Goal: Information Seeking & Learning: Learn about a topic

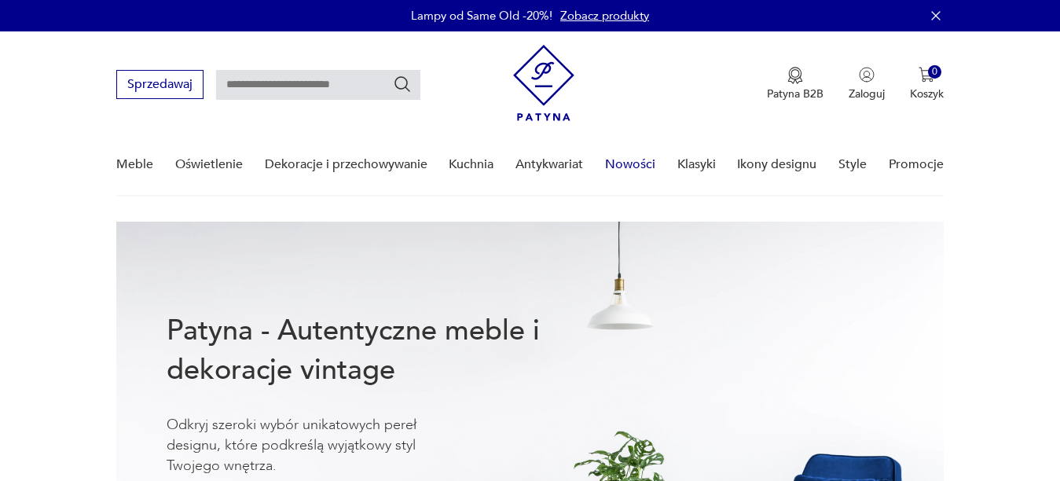
click at [635, 160] on link "Nowości" at bounding box center [630, 164] width 50 height 60
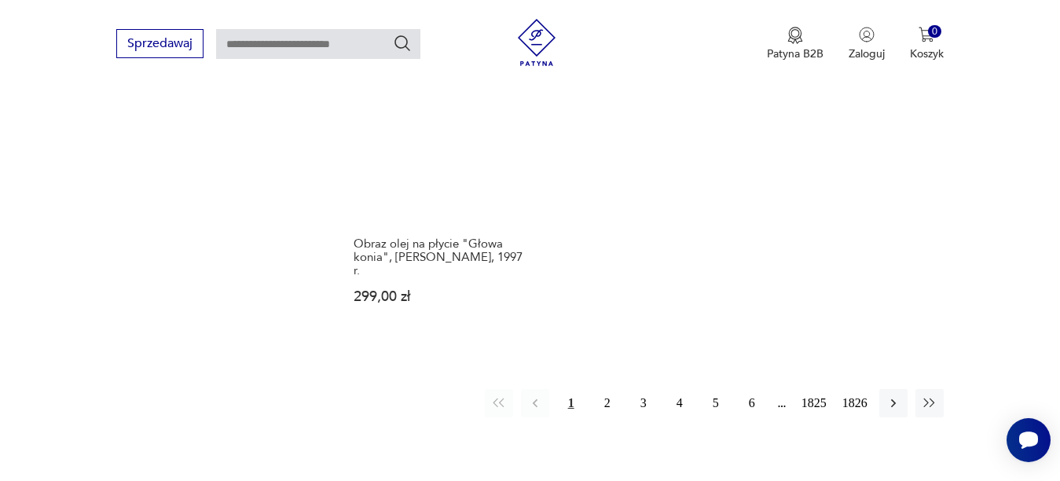
scroll to position [2048, 0]
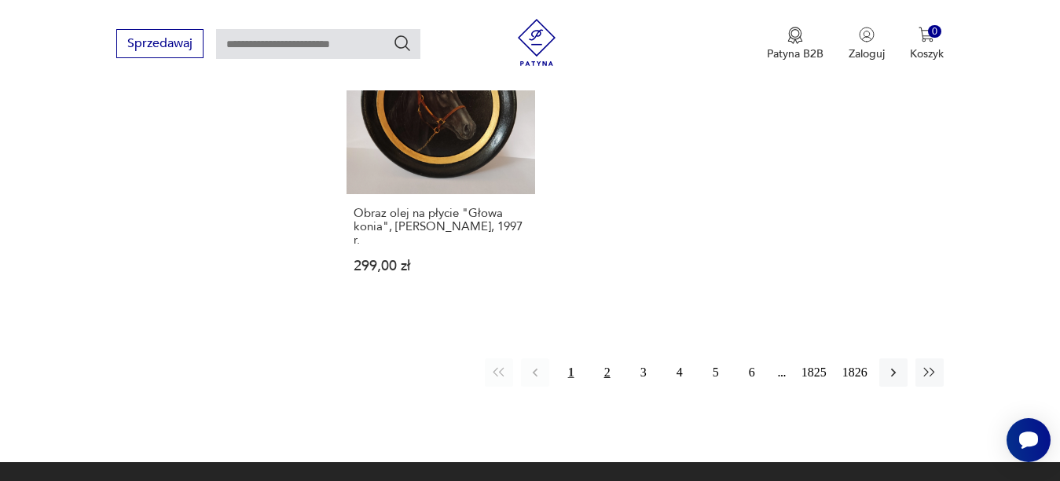
click at [604, 364] on button "2" at bounding box center [607, 372] width 28 height 28
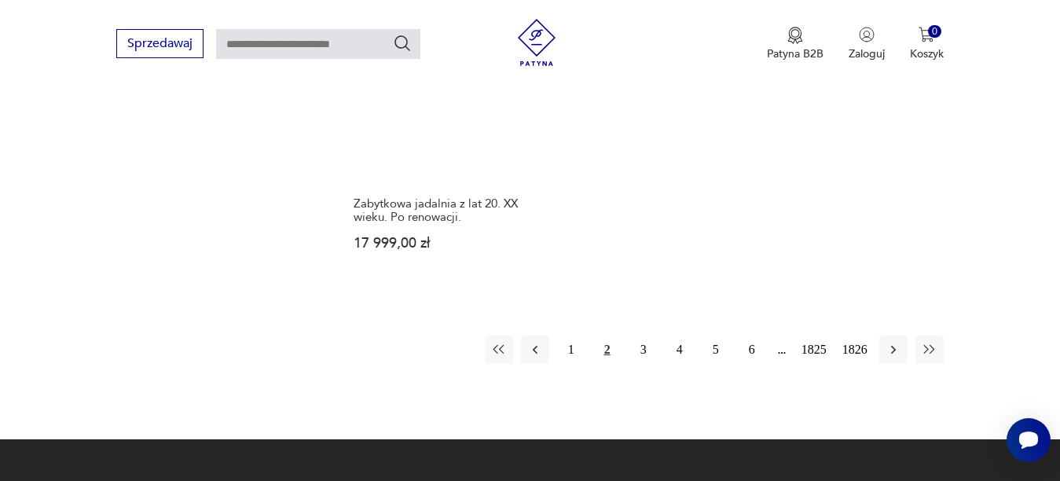
scroll to position [2094, 0]
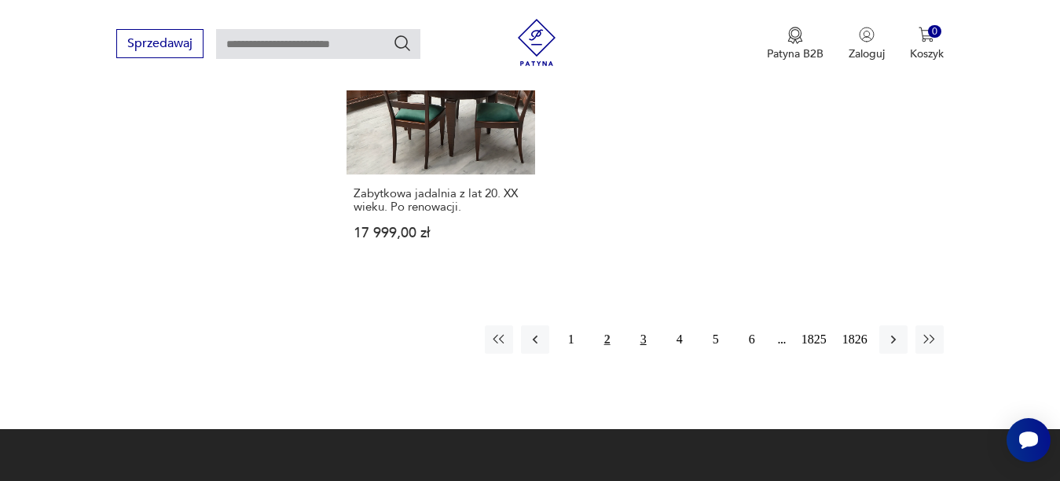
click at [641, 331] on button "3" at bounding box center [643, 339] width 28 height 28
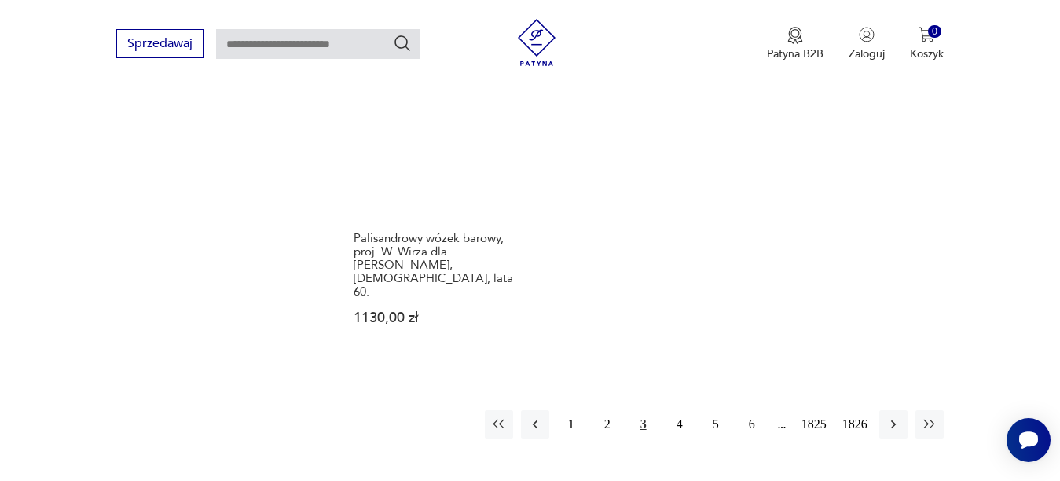
scroll to position [2137, 0]
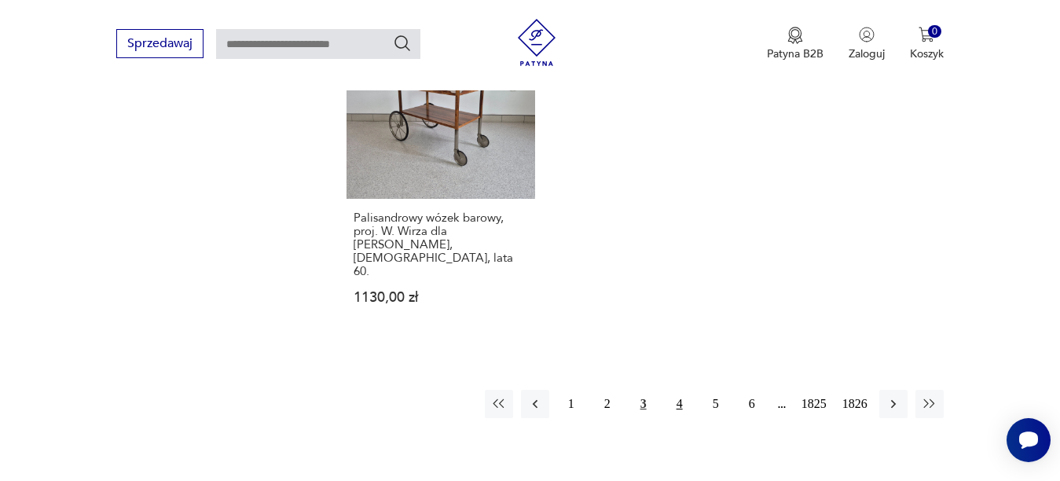
click at [676, 390] on button "4" at bounding box center [679, 404] width 28 height 28
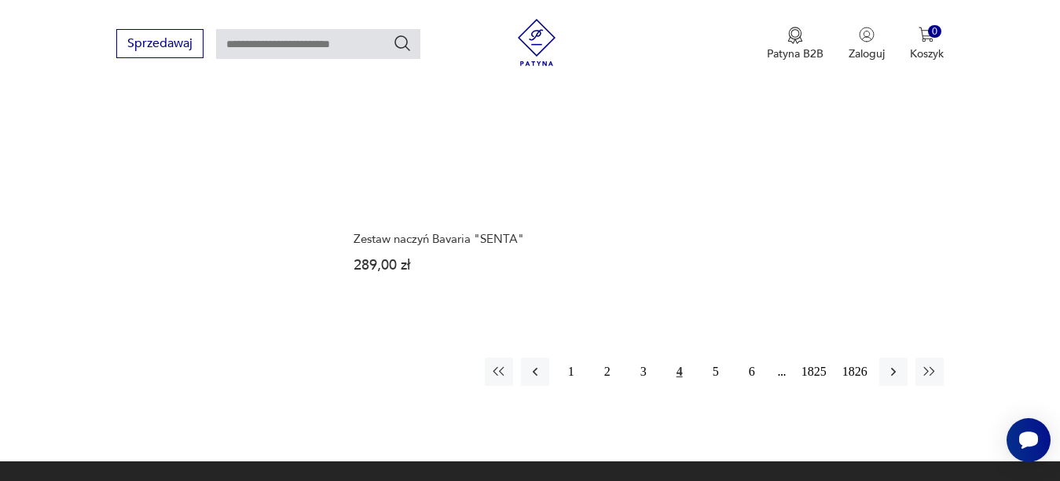
scroll to position [2093, 0]
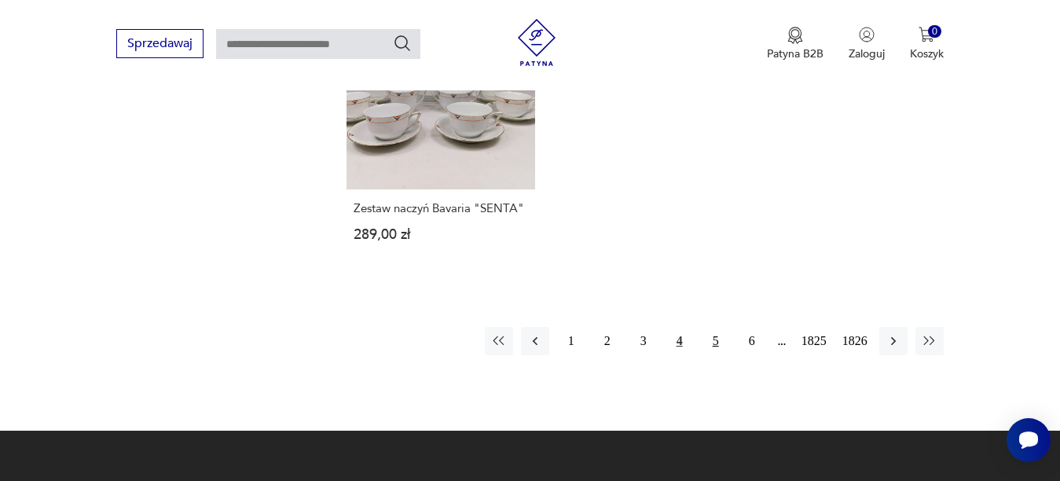
click at [717, 327] on button "5" at bounding box center [716, 341] width 28 height 28
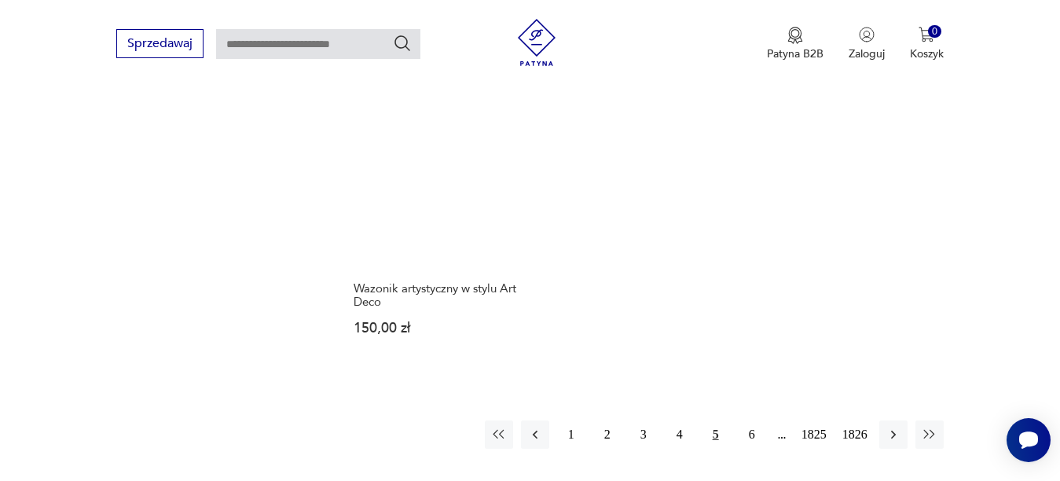
scroll to position [2017, 0]
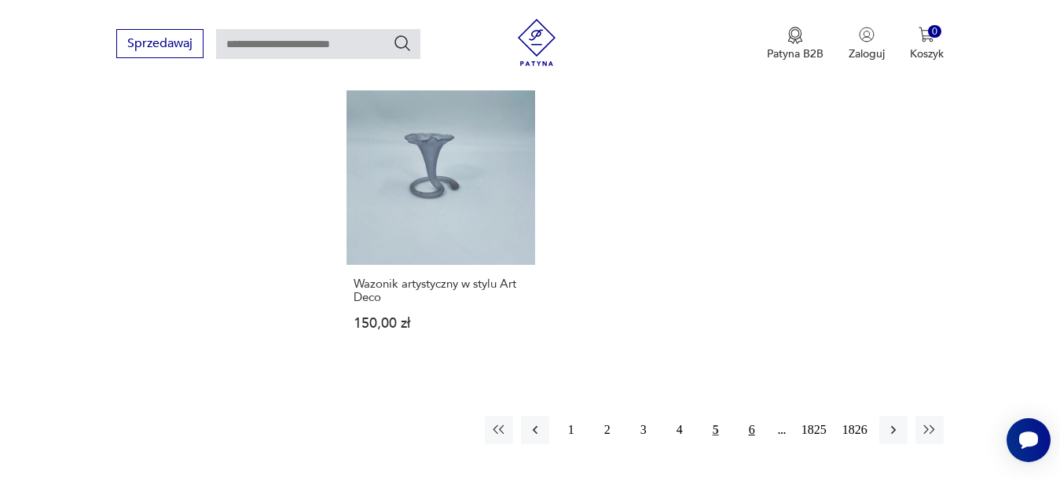
click at [753, 416] on button "6" at bounding box center [752, 430] width 28 height 28
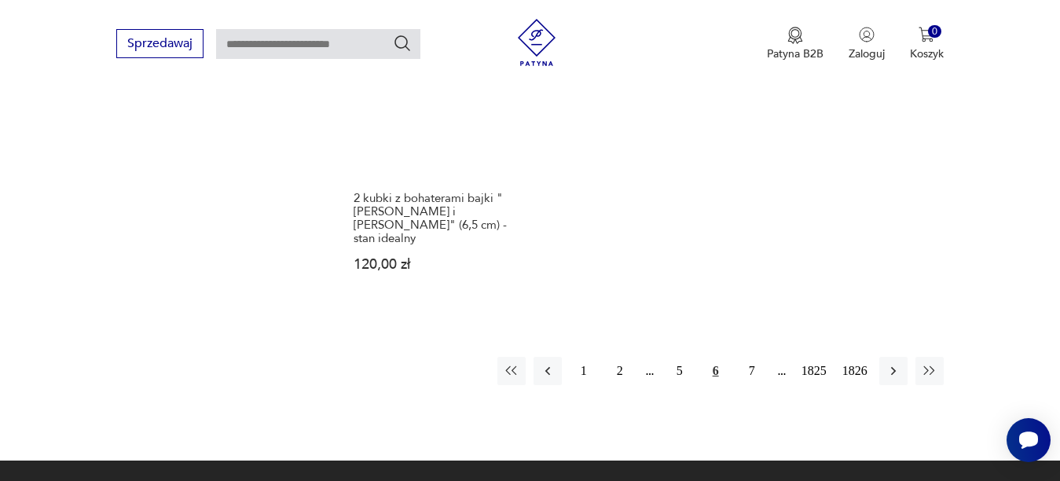
scroll to position [2121, 0]
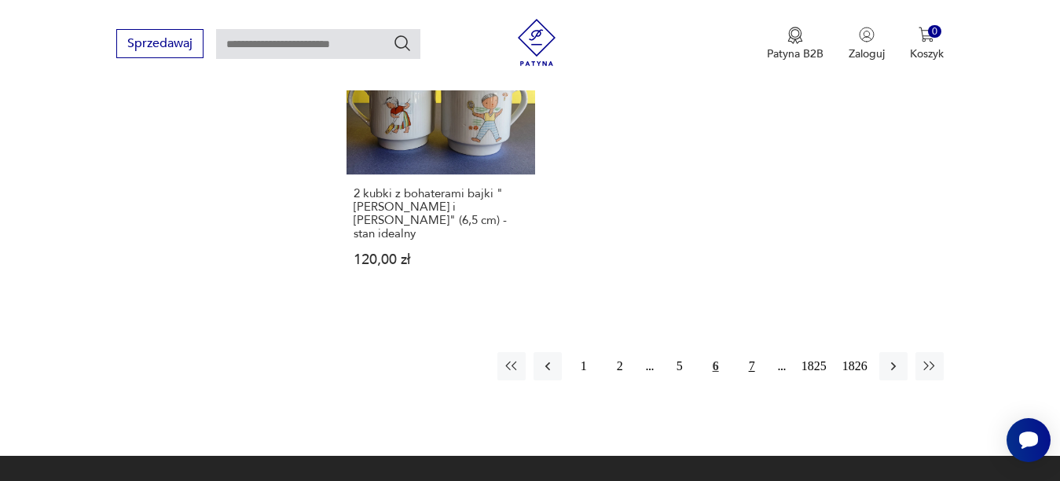
click at [758, 352] on button "7" at bounding box center [752, 366] width 28 height 28
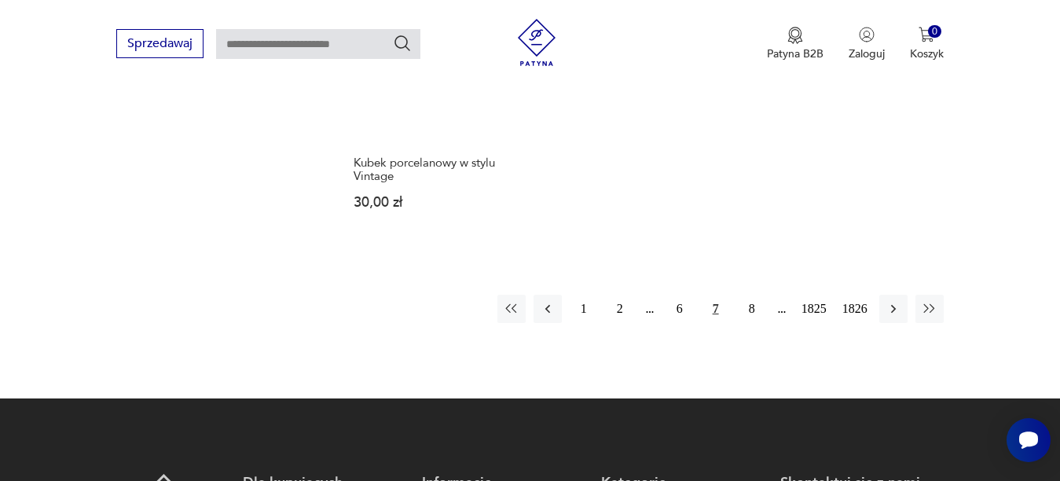
scroll to position [2136, 0]
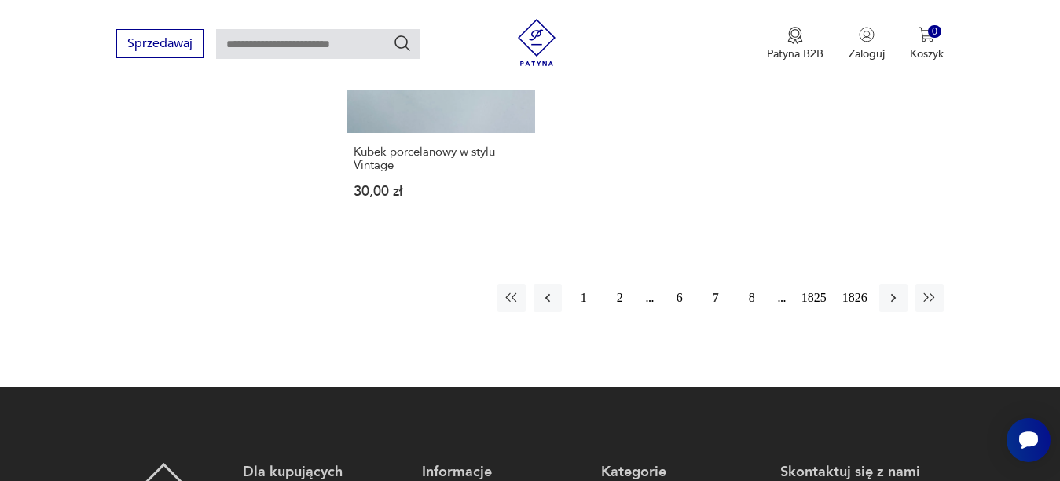
drag, startPoint x: 744, startPoint y: 277, endPoint x: 761, endPoint y: 293, distance: 23.9
click at [744, 284] on button "8" at bounding box center [752, 298] width 28 height 28
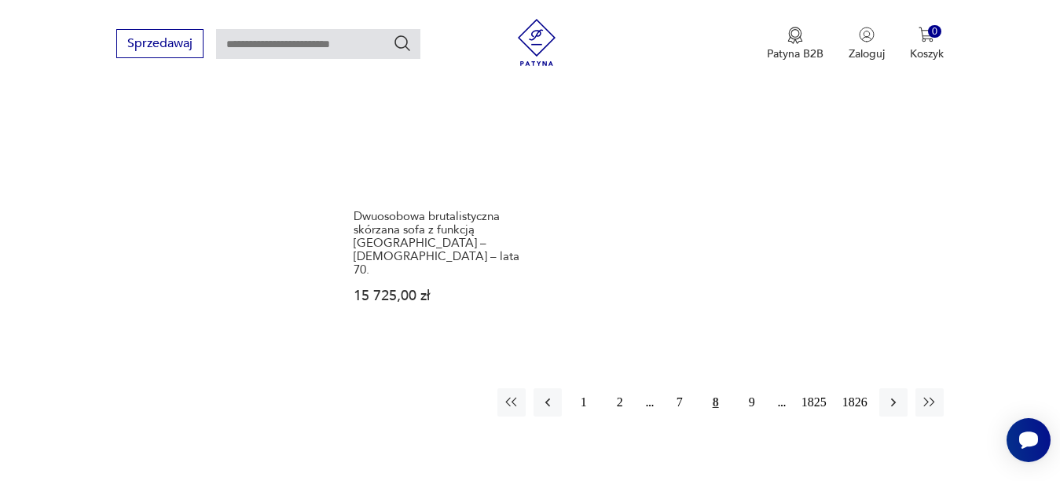
scroll to position [2069, 0]
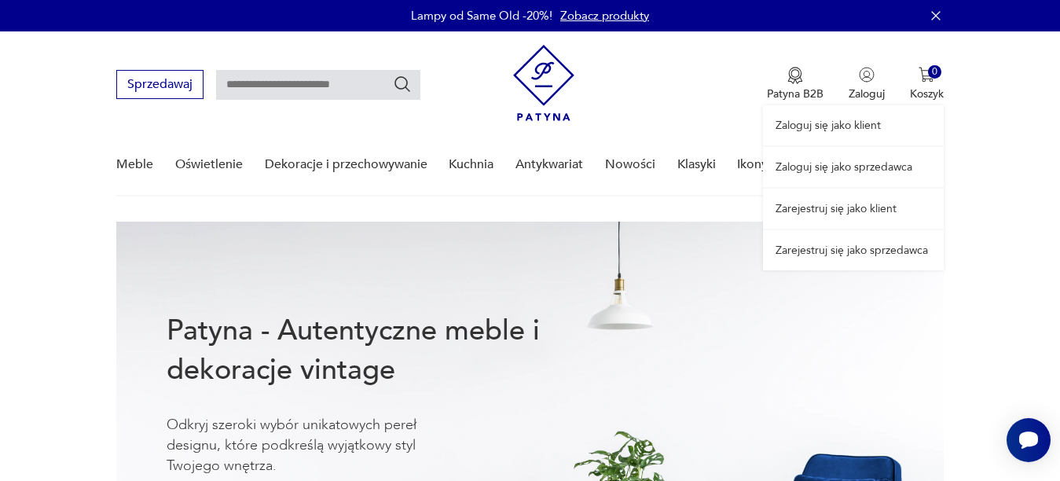
click at [859, 172] on link "Zaloguj się jako sprzedawca" at bounding box center [853, 167] width 181 height 40
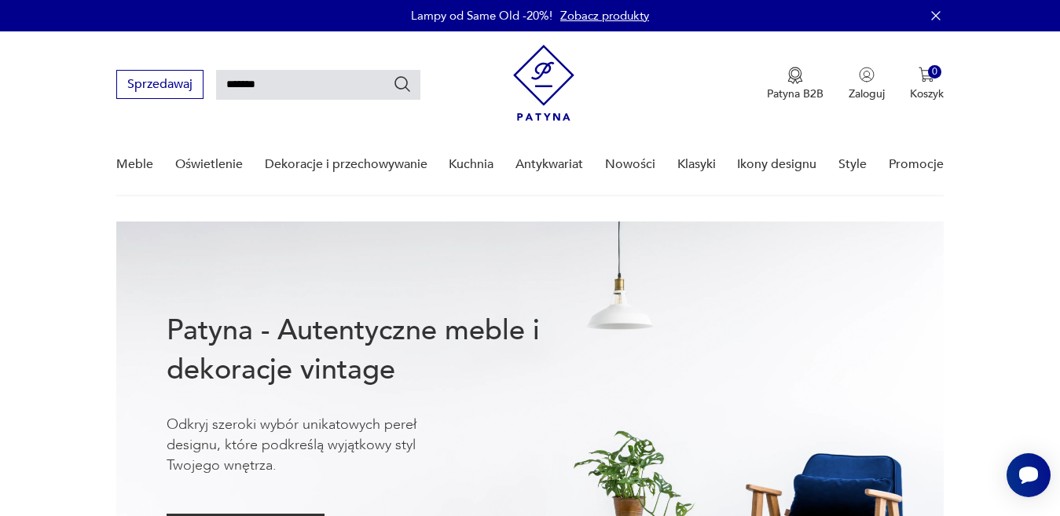
type input "*******"
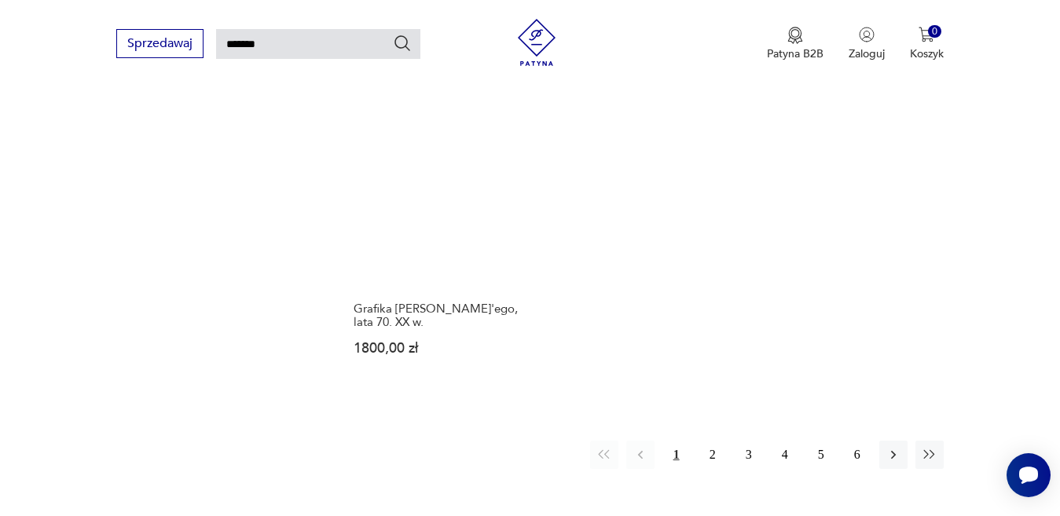
scroll to position [1875, 0]
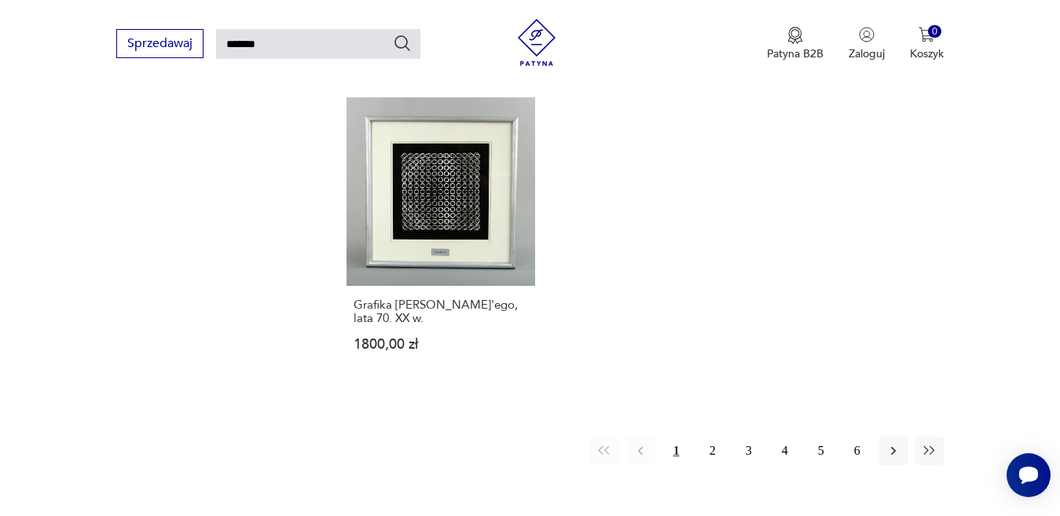
drag, startPoint x: 707, startPoint y: 395, endPoint x: 725, endPoint y: 476, distance: 82.9
click at [711, 437] on button "2" at bounding box center [712, 451] width 28 height 28
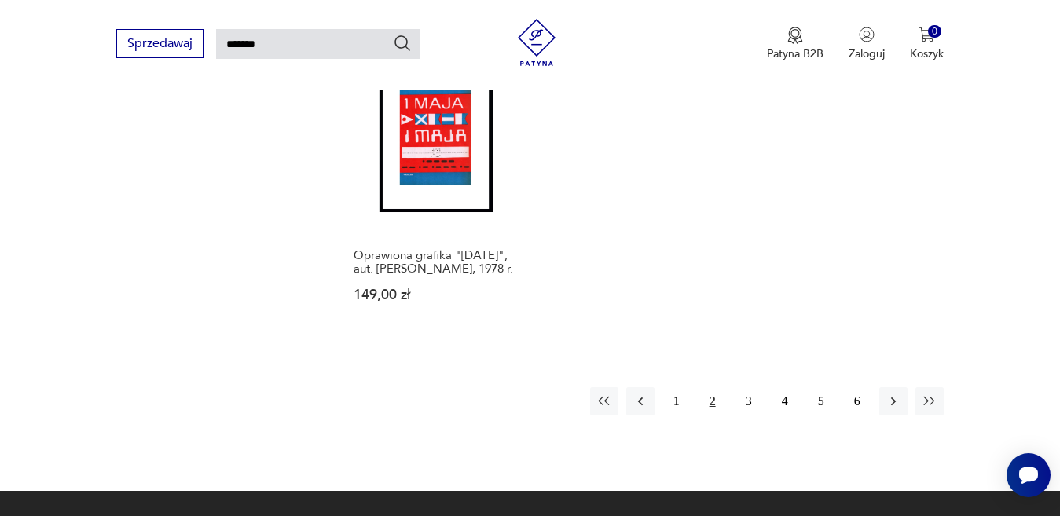
scroll to position [1876, 0]
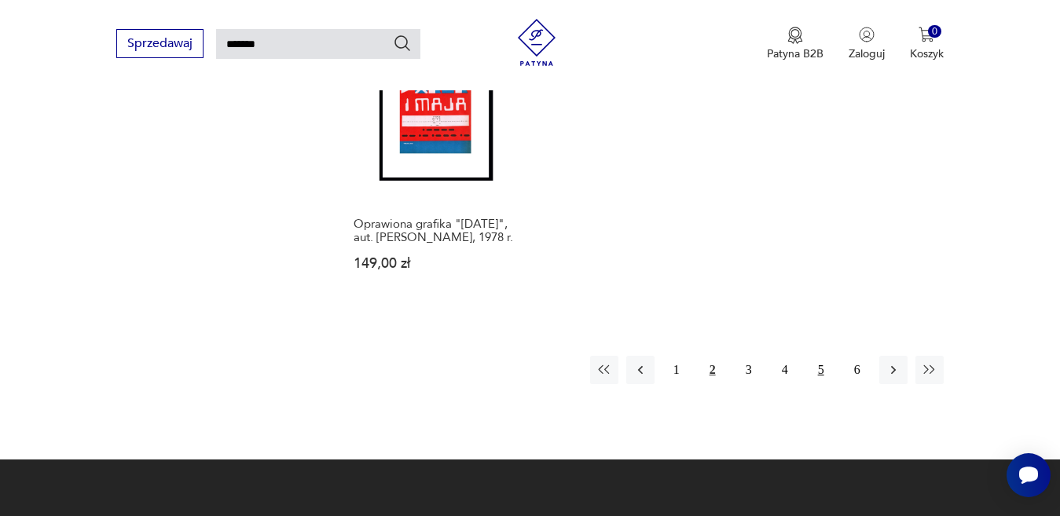
click at [817, 372] on button "5" at bounding box center [821, 370] width 28 height 28
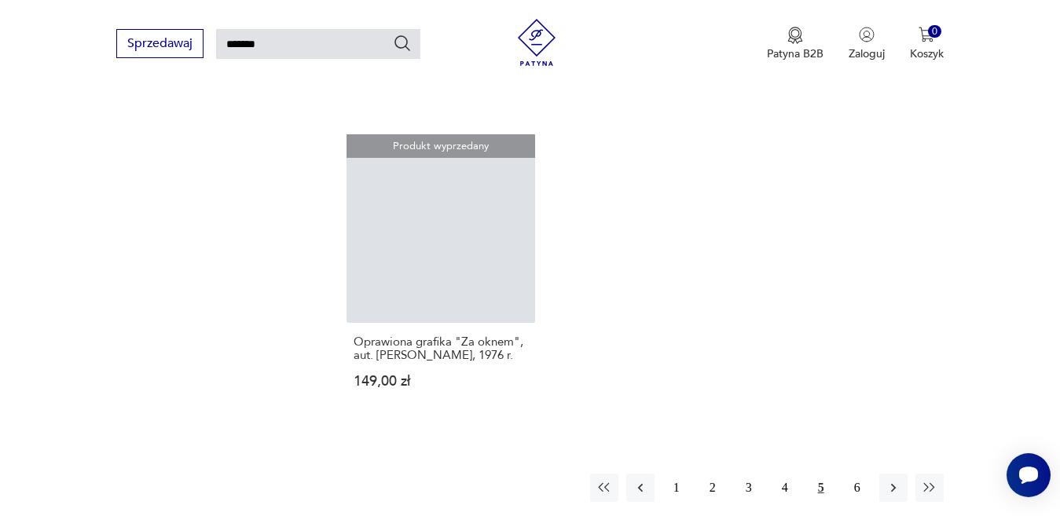
scroll to position [1830, 0]
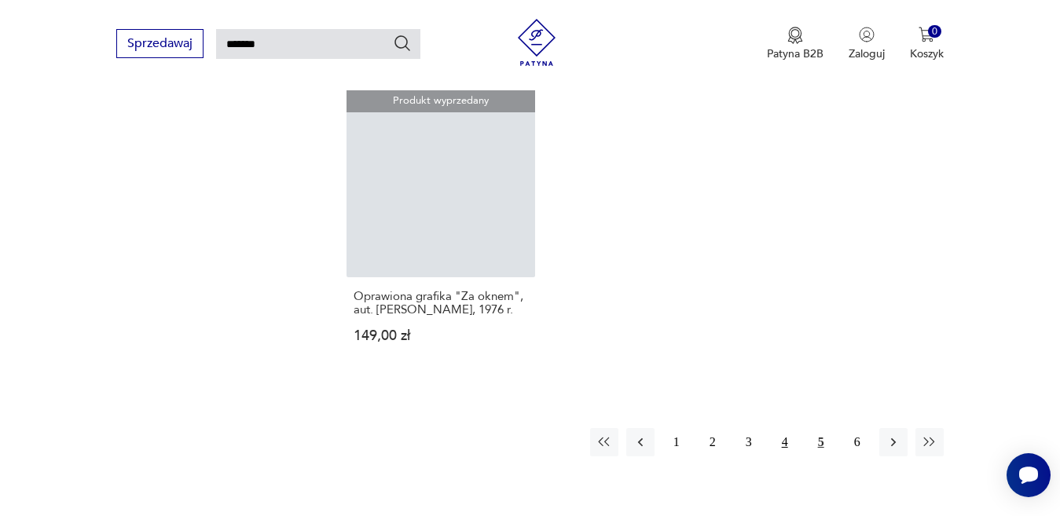
click at [787, 446] on button "4" at bounding box center [785, 442] width 28 height 28
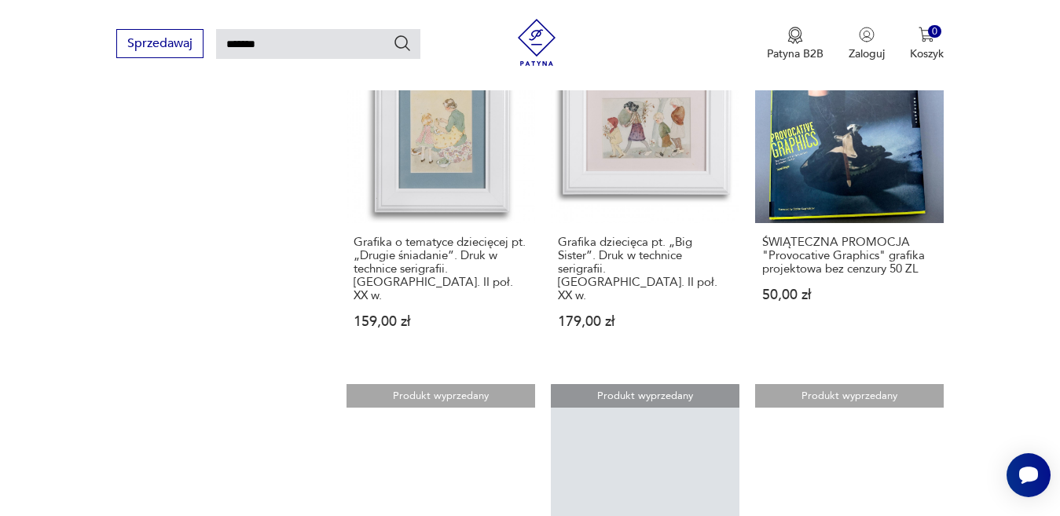
scroll to position [1200, 0]
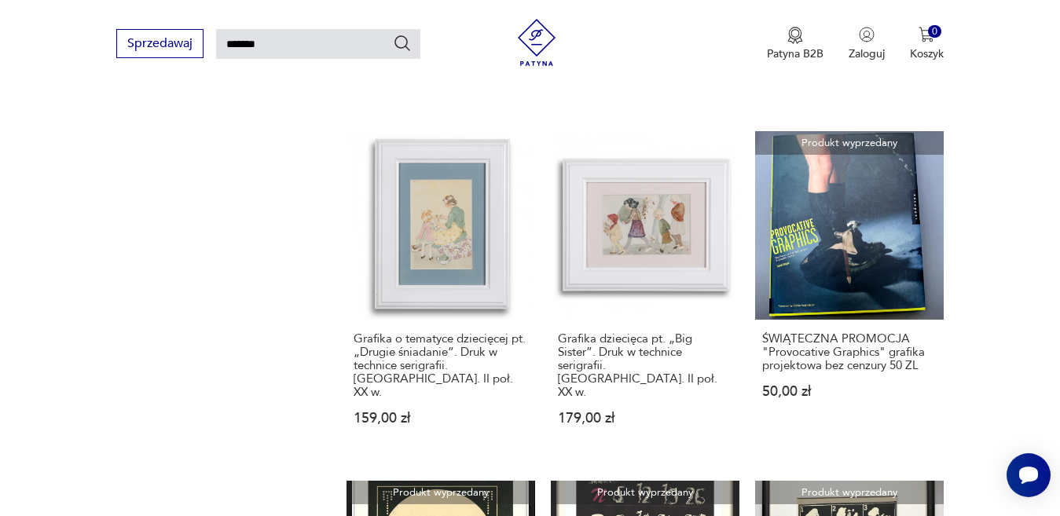
click at [281, 30] on input "*******" at bounding box center [318, 44] width 204 height 30
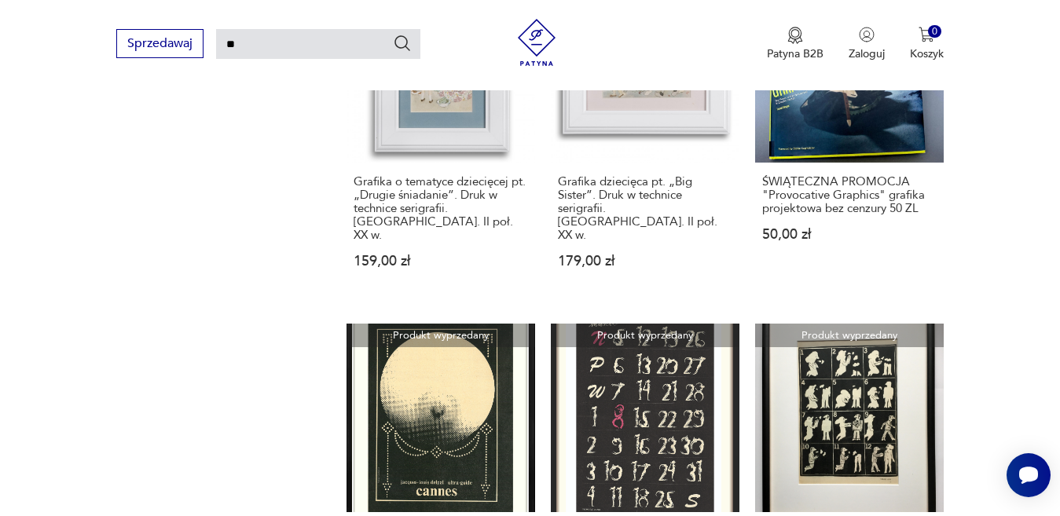
type input "*"
type input "**********"
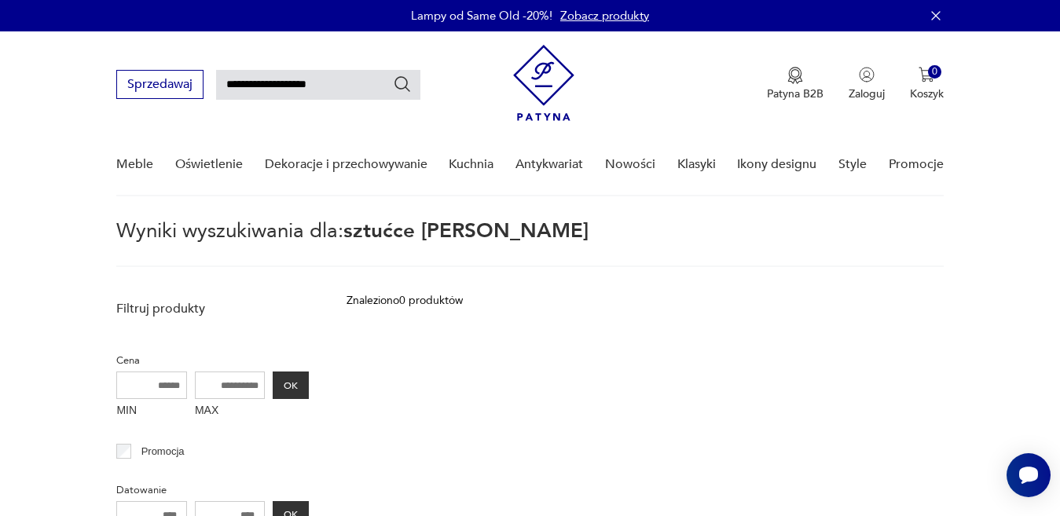
drag, startPoint x: 339, startPoint y: 86, endPoint x: 269, endPoint y: 86, distance: 69.9
click at [269, 86] on input "**********" at bounding box center [318, 85] width 204 height 30
type input "*******"
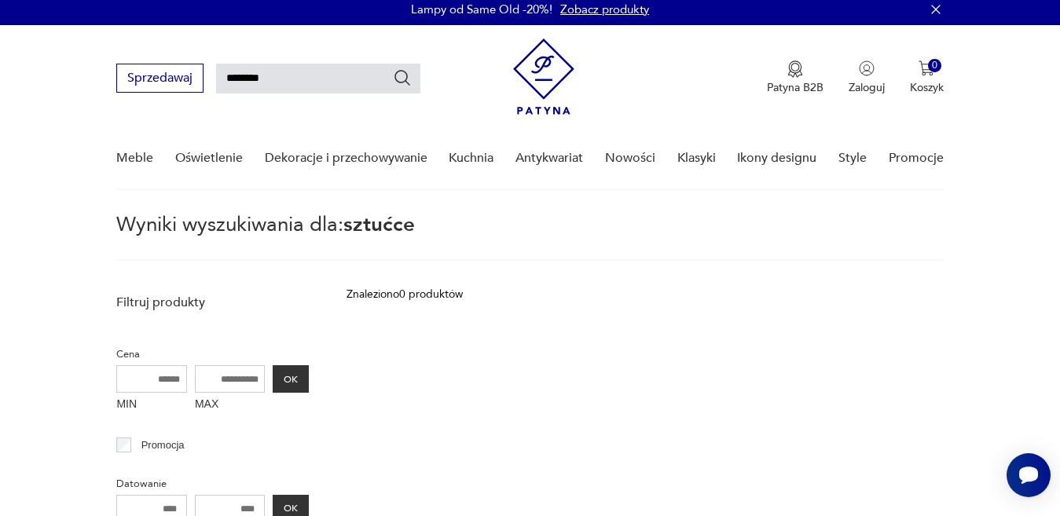
scroll to position [53, 0]
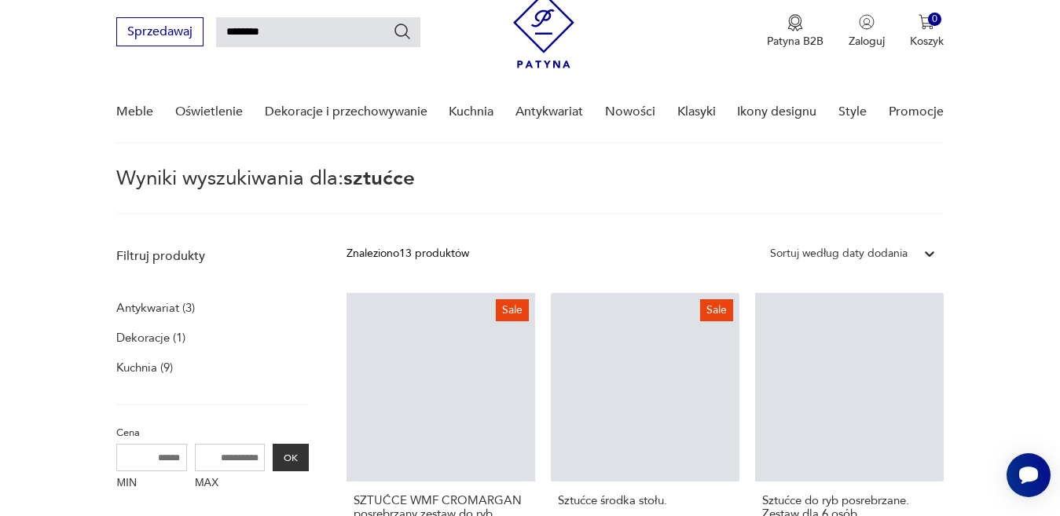
click at [310, 27] on input "*******" at bounding box center [318, 32] width 204 height 30
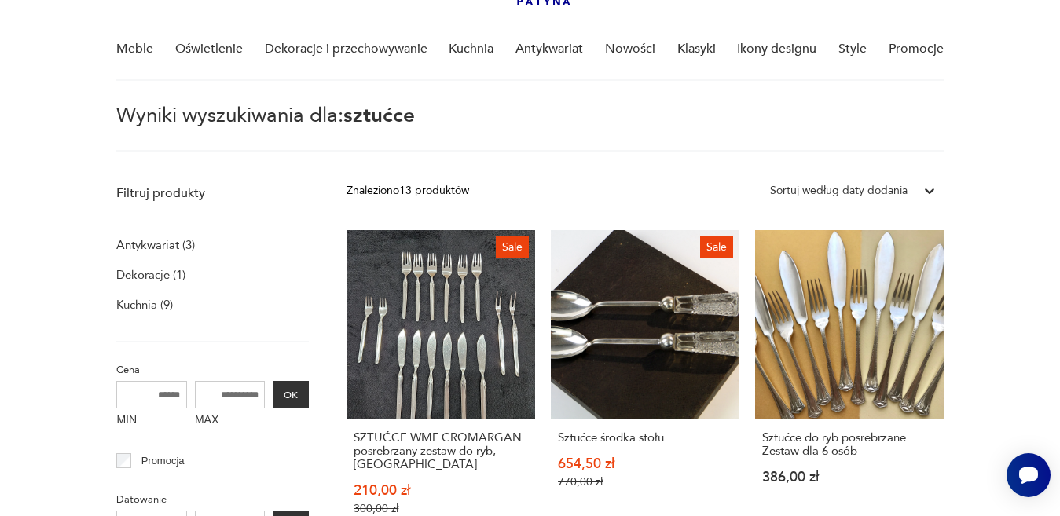
scroll to position [71, 0]
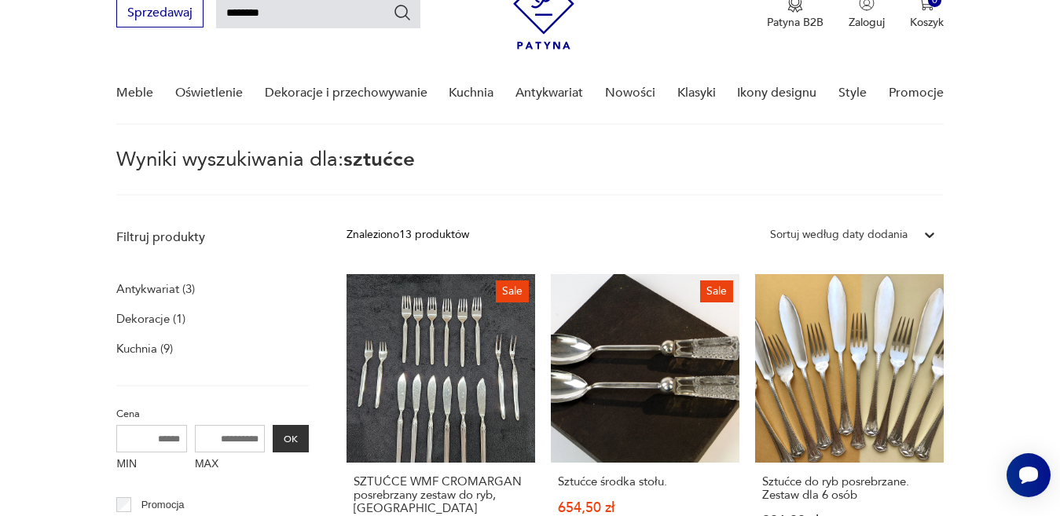
click at [295, 12] on input "*******" at bounding box center [318, 13] width 204 height 30
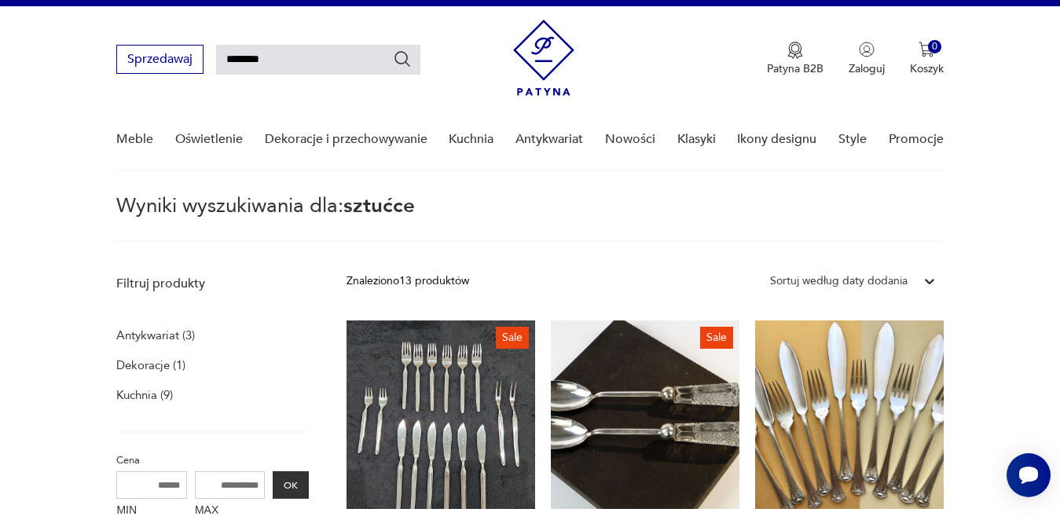
scroll to position [0, 0]
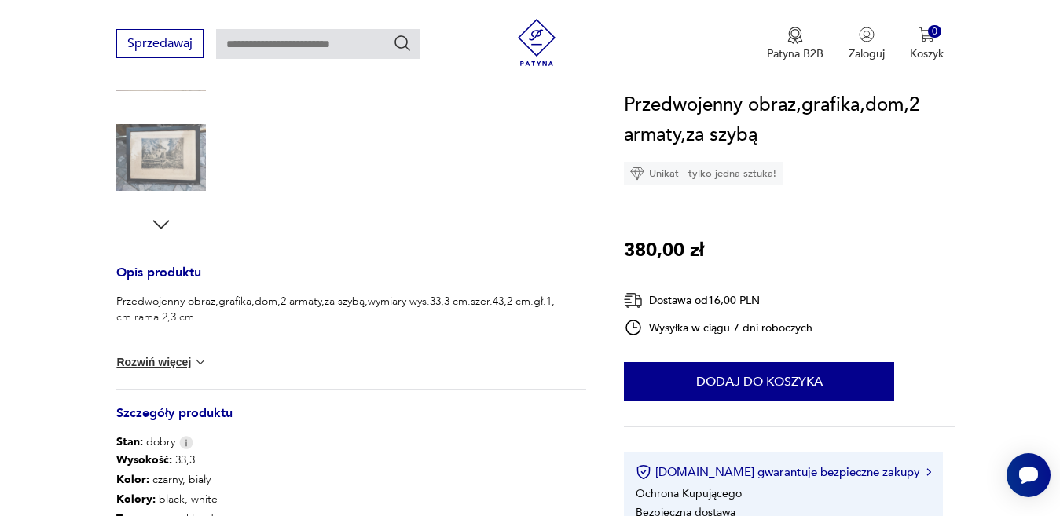
scroll to position [489, 0]
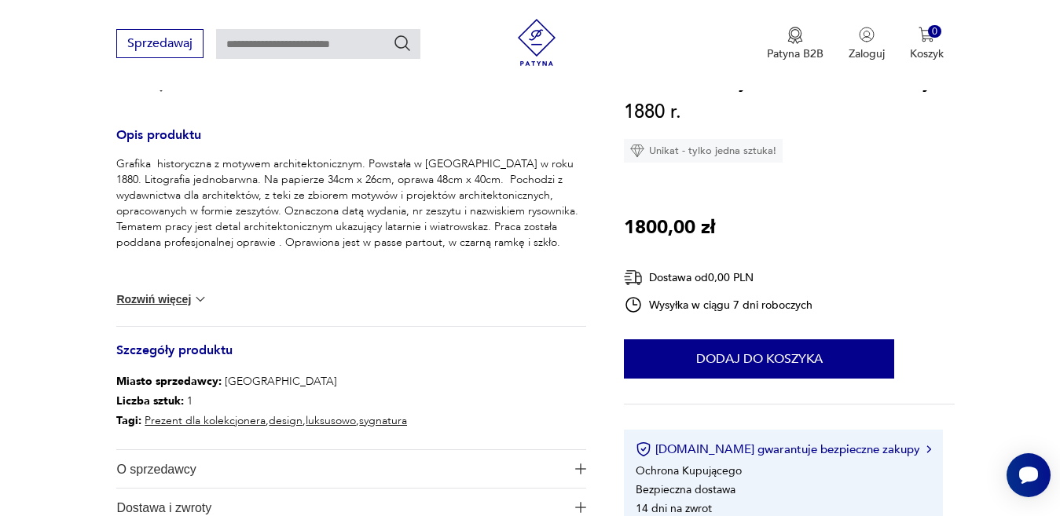
scroll to position [606, 0]
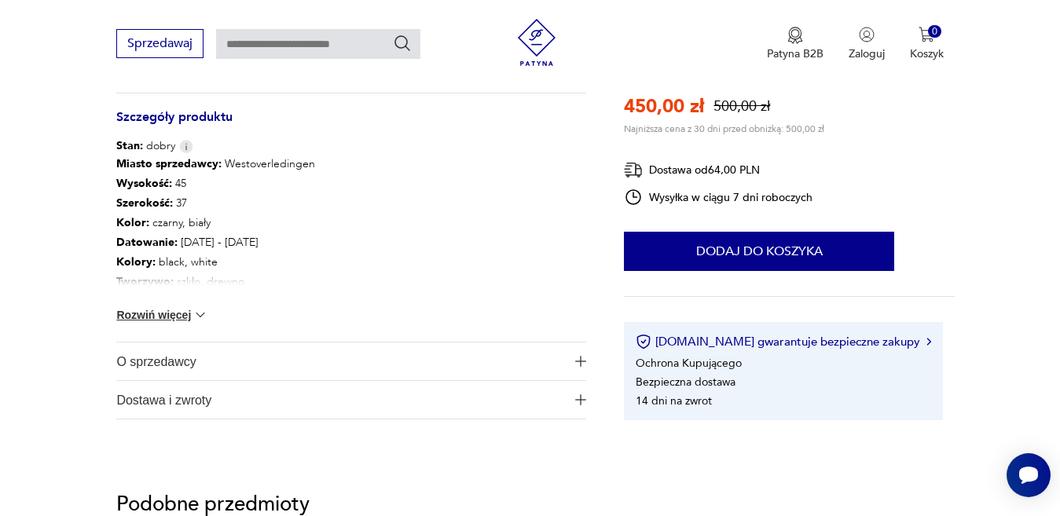
scroll to position [815, 0]
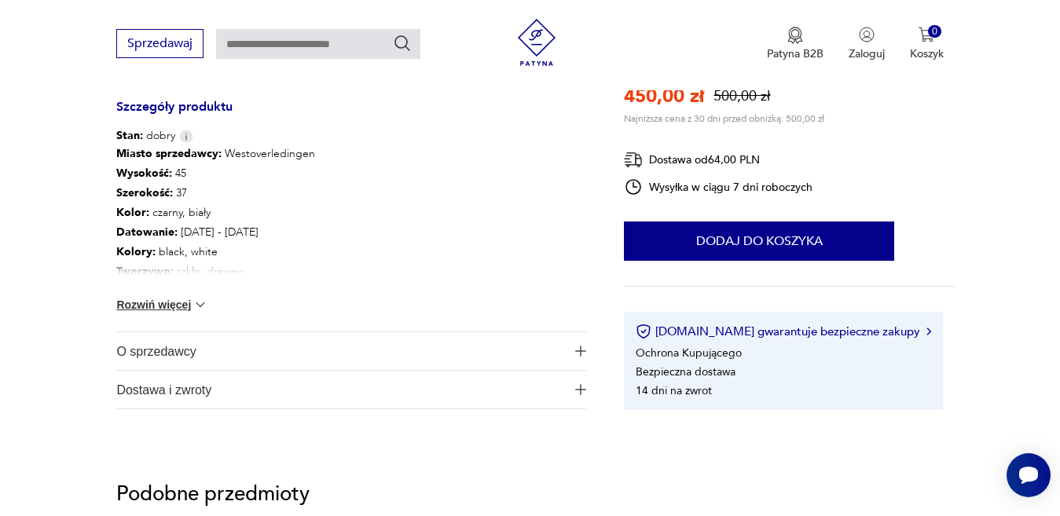
click at [579, 350] on img "button" at bounding box center [580, 351] width 11 height 11
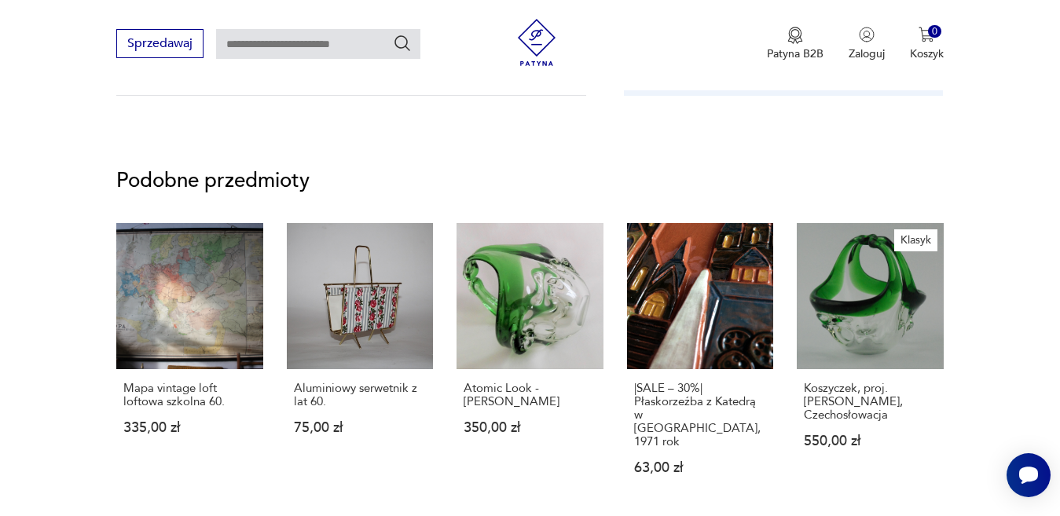
scroll to position [1258, 0]
